Goal: Task Accomplishment & Management: Manage account settings

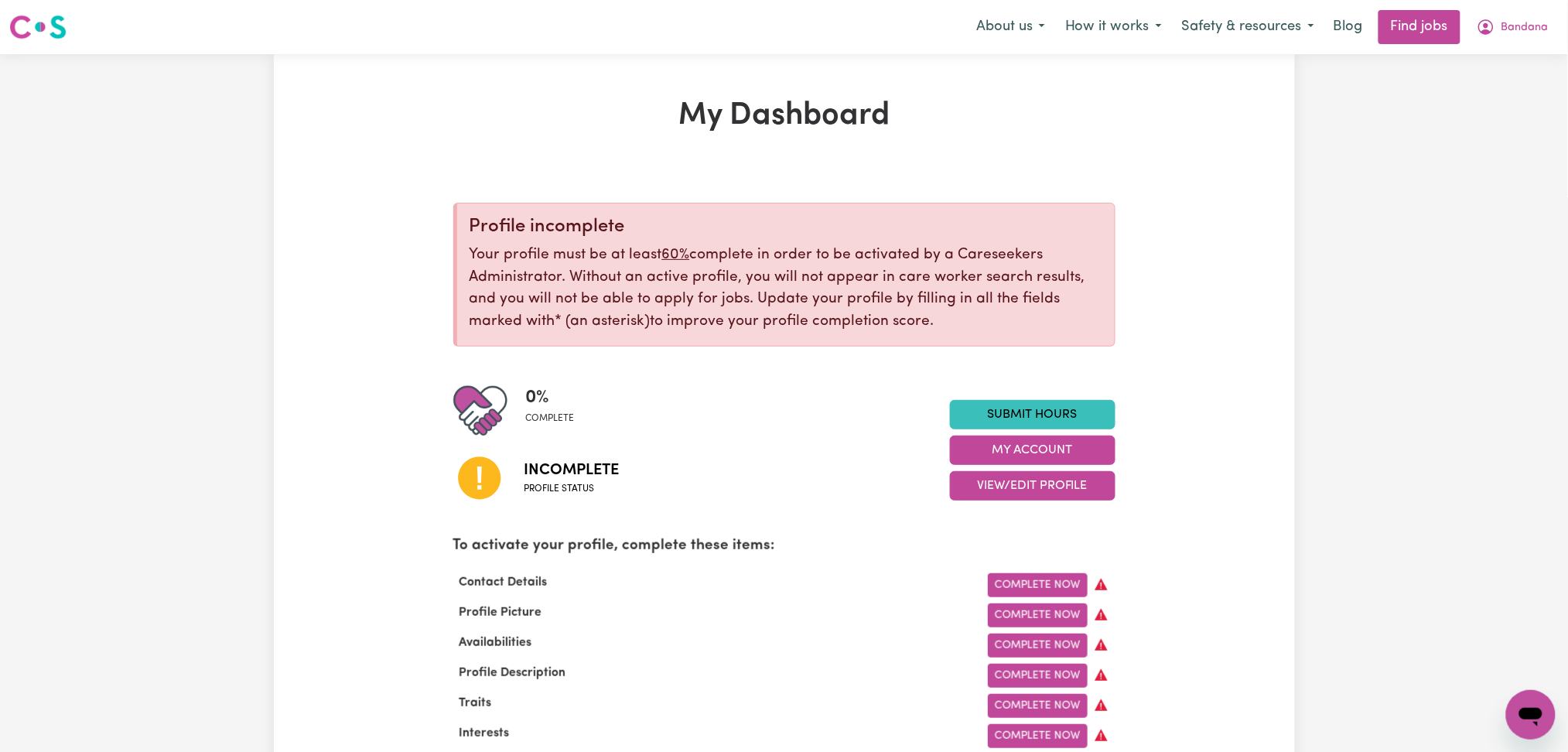
click at [1522, 29] on span "Bandana" at bounding box center [1526, 28] width 47 height 17
click at [1502, 108] on link "Logout" at bounding box center [1497, 118] width 122 height 29
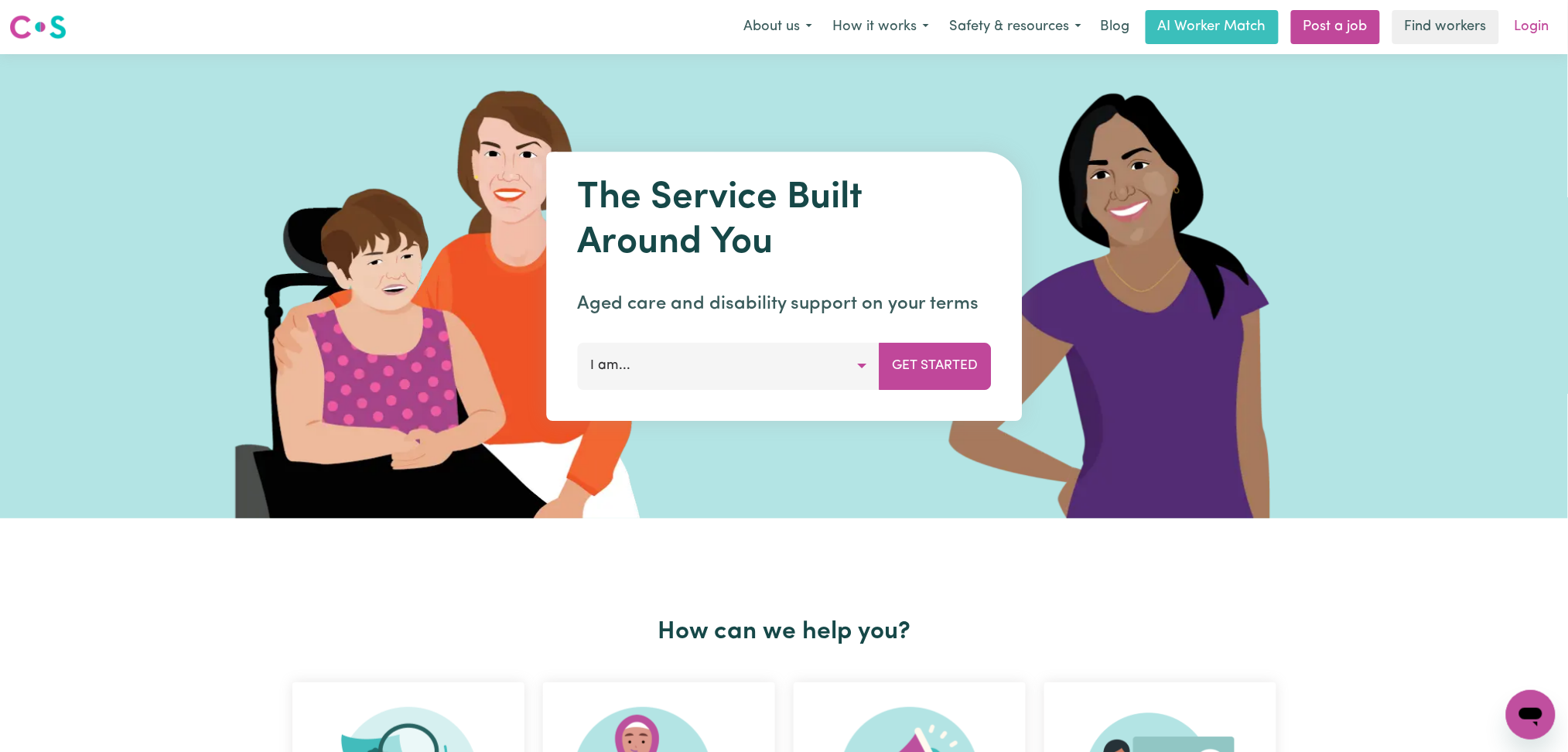
click at [1540, 15] on link "Login" at bounding box center [1532, 27] width 54 height 34
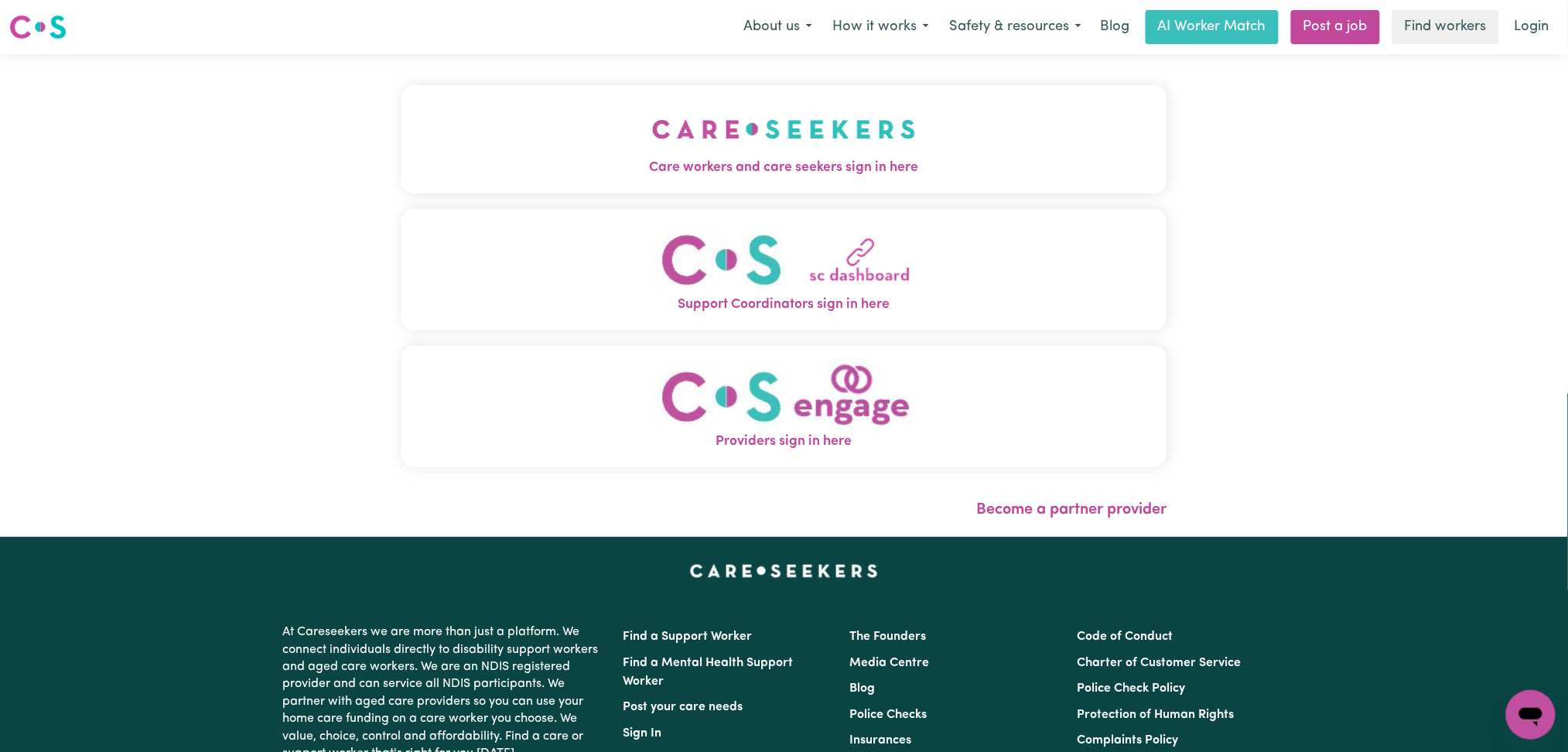
click at [735, 173] on span "Care workers and care seekers sign in here" at bounding box center [784, 168] width 766 height 20
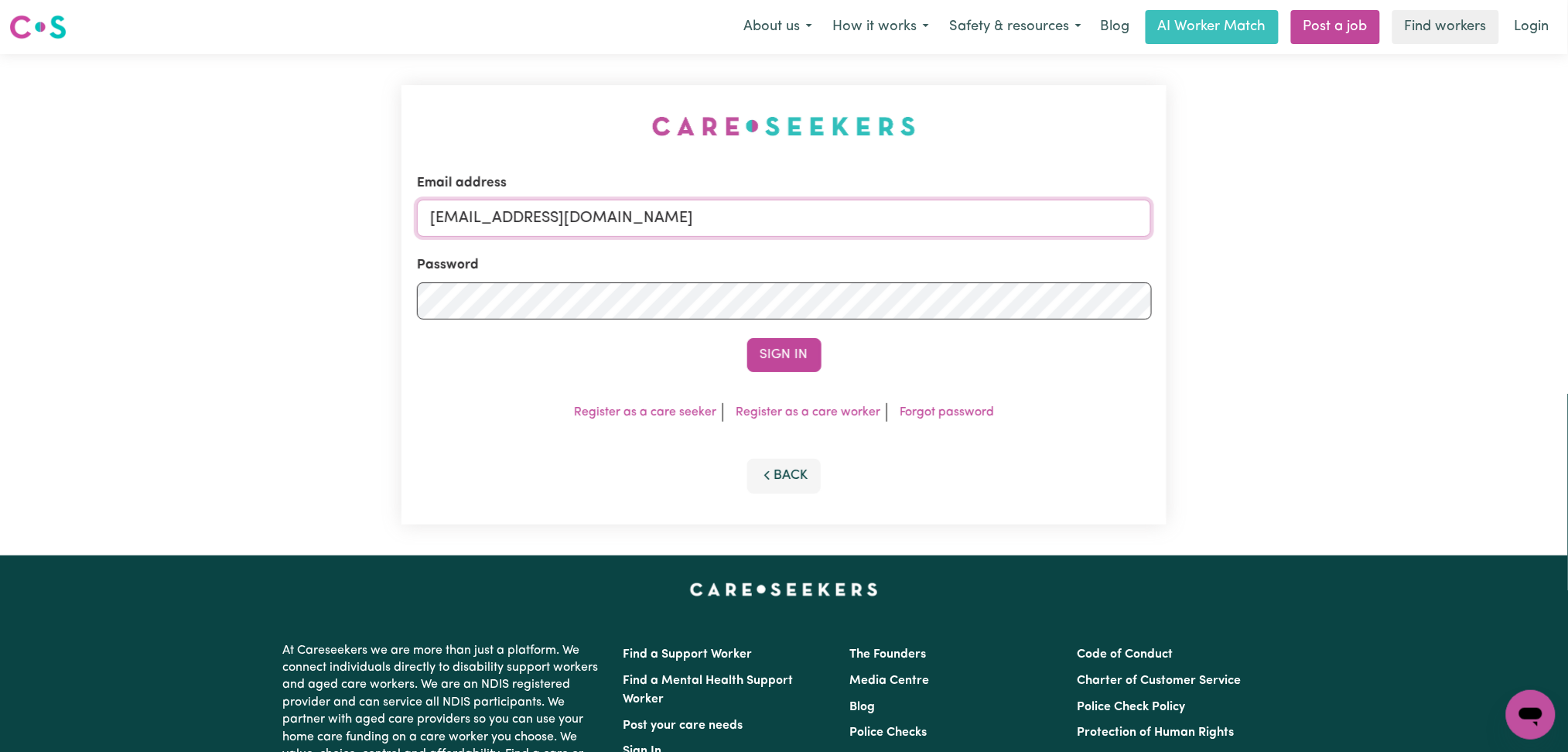
click at [681, 214] on input "[EMAIL_ADDRESS][DOMAIN_NAME]" at bounding box center [784, 218] width 735 height 37
drag, startPoint x: 510, startPoint y: 212, endPoint x: 938, endPoint y: 223, distance: 428.1
click at [960, 214] on input "Superuser~[EMAIL_ADDRESS][DOMAIN_NAME]" at bounding box center [784, 218] width 735 height 37
type input "Superuser~[EMAIL_ADDRESS][DOMAIN_NAME]"
click at [762, 361] on button "Sign In" at bounding box center [784, 355] width 74 height 34
